Goal: Task Accomplishment & Management: Manage account settings

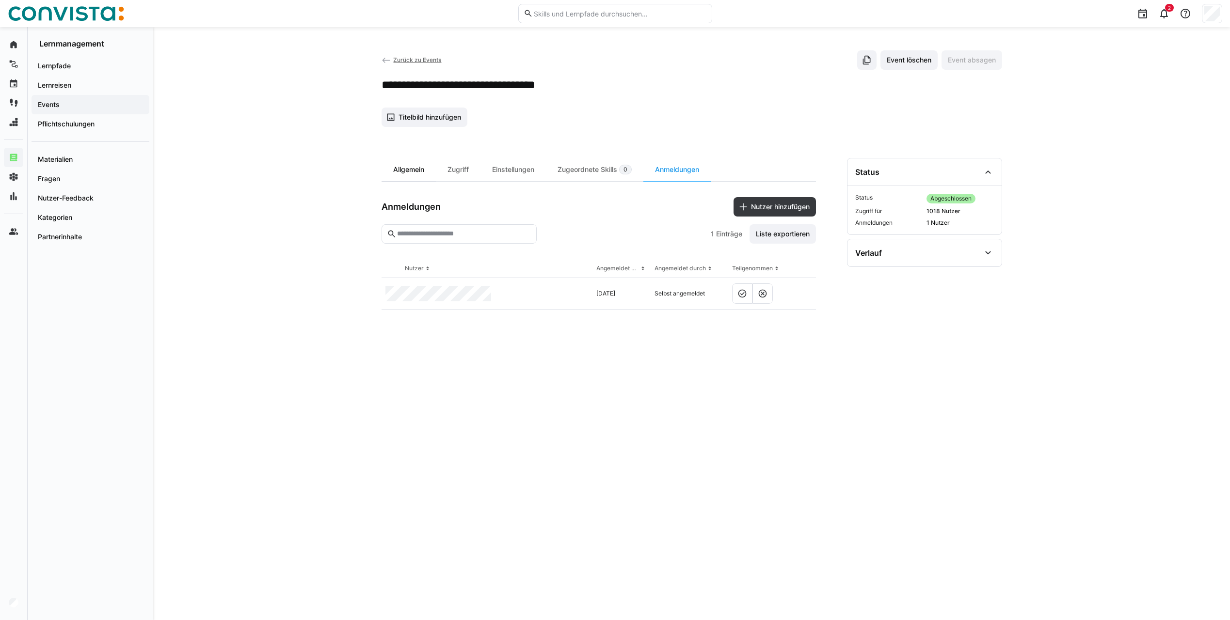
drag, startPoint x: 420, startPoint y: 171, endPoint x: 435, endPoint y: 171, distance: 15.0
click at [420, 171] on div "Allgemein" at bounding box center [408, 169] width 54 height 23
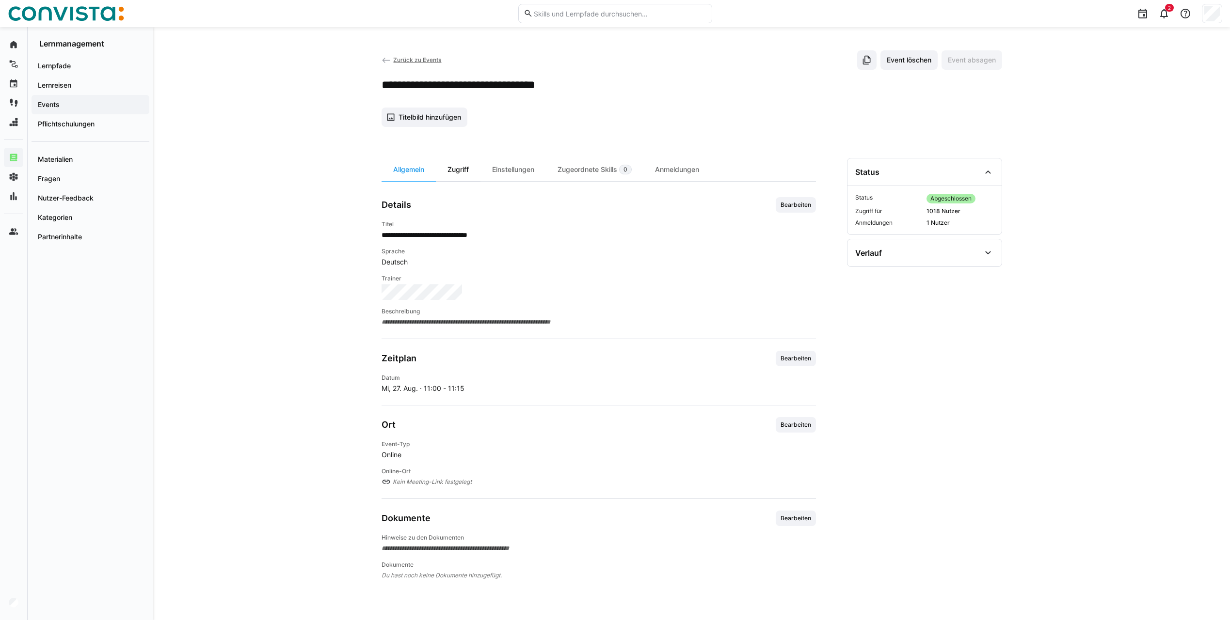
click at [466, 172] on div "Zugriff" at bounding box center [458, 169] width 45 height 23
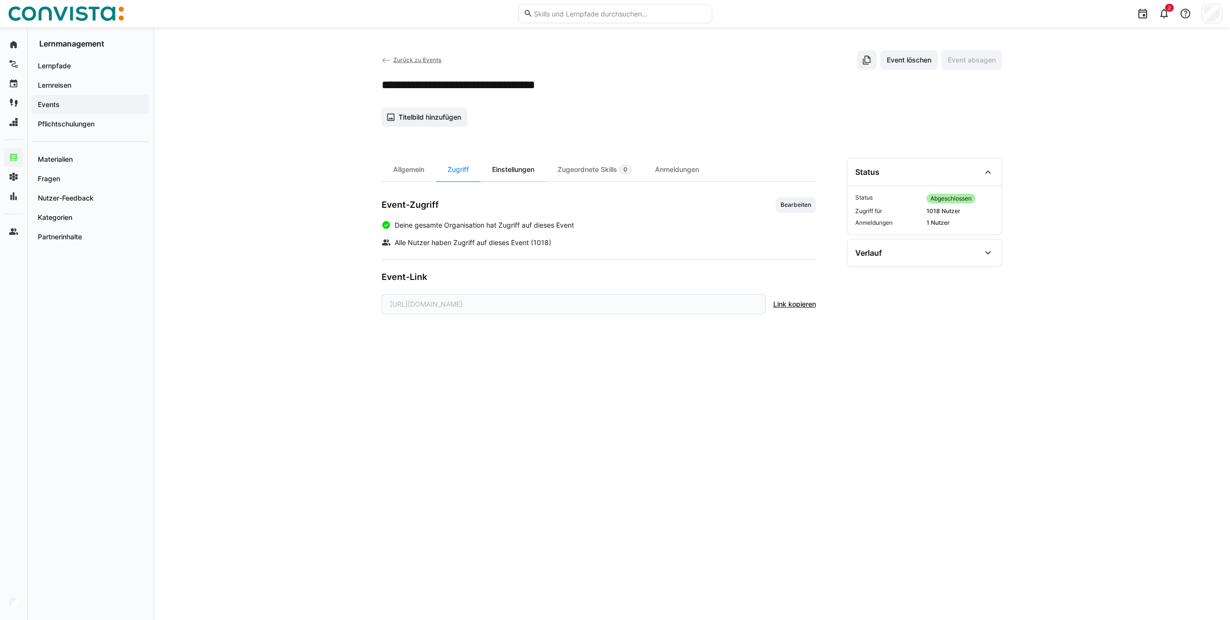
click at [505, 166] on div "Einstellungen" at bounding box center [512, 169] width 65 height 23
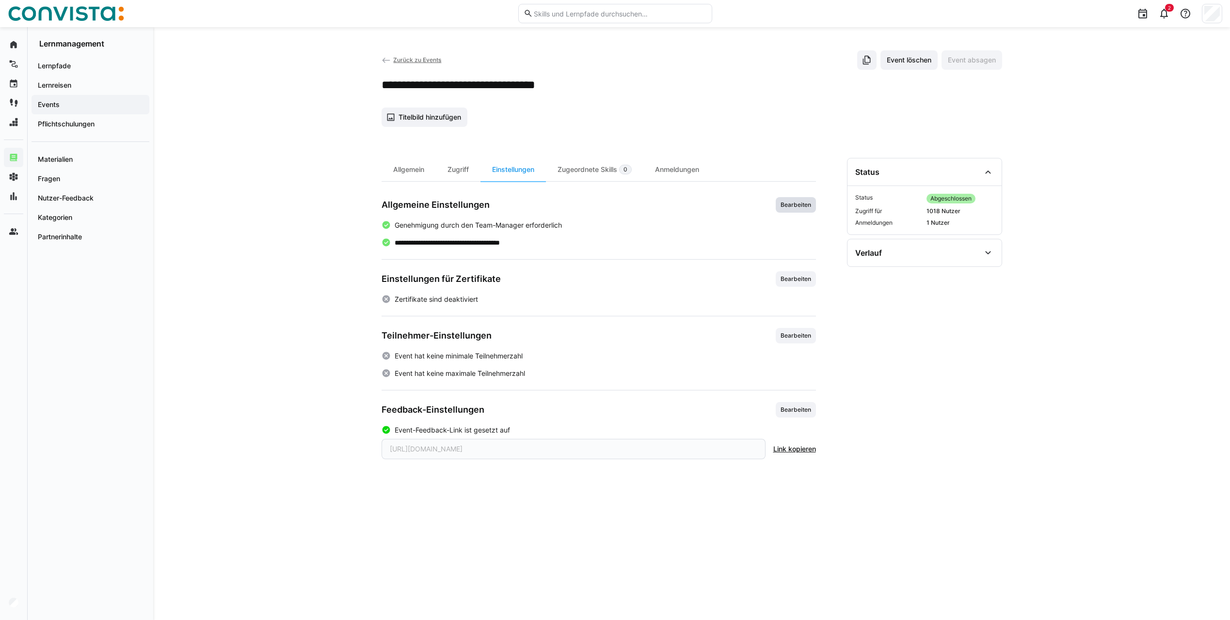
click at [792, 205] on span "Bearbeiten" at bounding box center [795, 205] width 32 height 8
